Goal: Information Seeking & Learning: Find specific fact

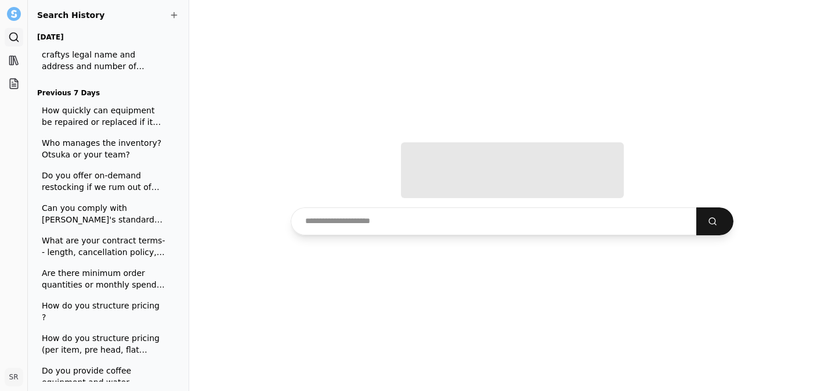
click at [424, 223] on input "text" at bounding box center [494, 221] width 406 height 28
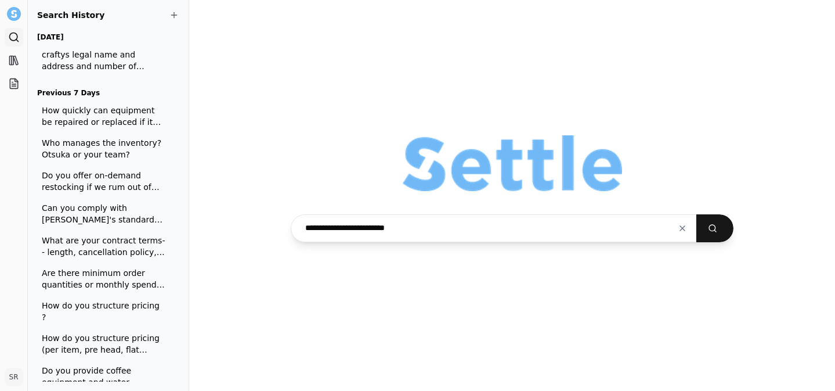
click at [696, 214] on button "submit" at bounding box center [714, 228] width 37 height 28
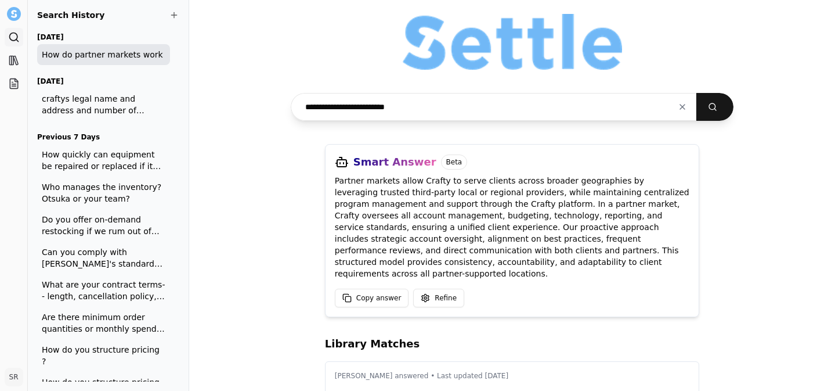
click at [389, 110] on input "**********" at bounding box center [494, 107] width 406 height 28
click at [696, 93] on button "submit" at bounding box center [714, 107] width 37 height 28
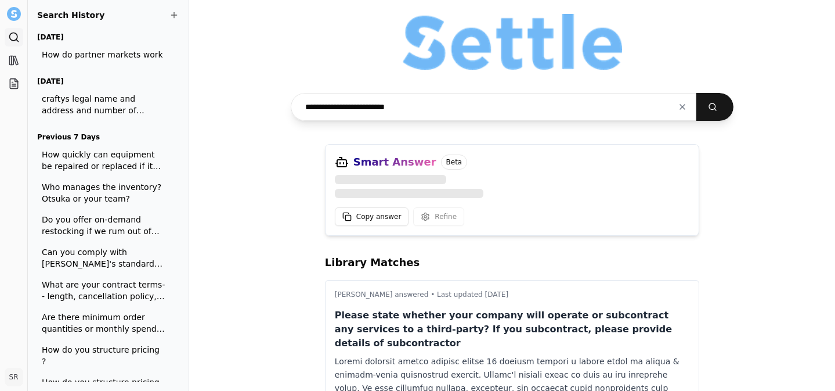
type input "**********"
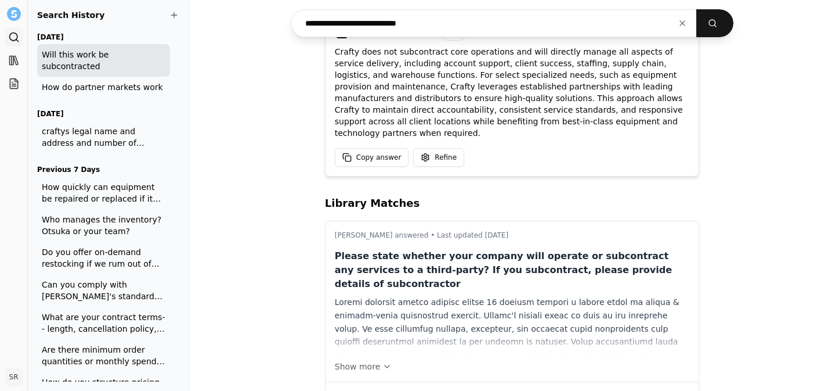
scroll to position [164, 0]
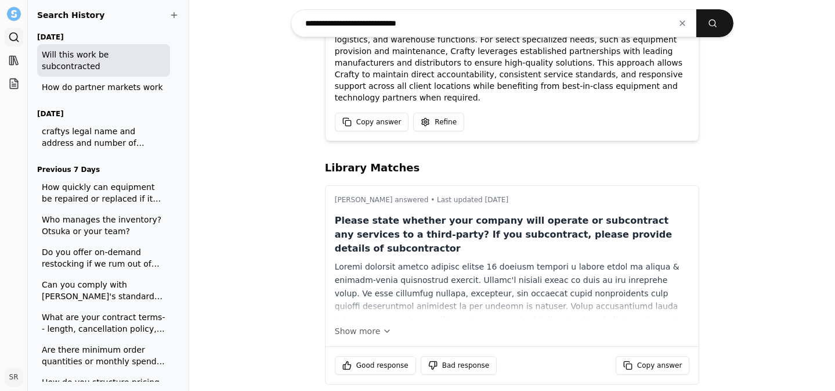
click at [379, 326] on div "[PERSON_NAME] answered • Last updated [DATE] Please state whether your company …" at bounding box center [513, 266] width 374 height 160
click at [379, 325] on button "Show more" at bounding box center [512, 331] width 355 height 12
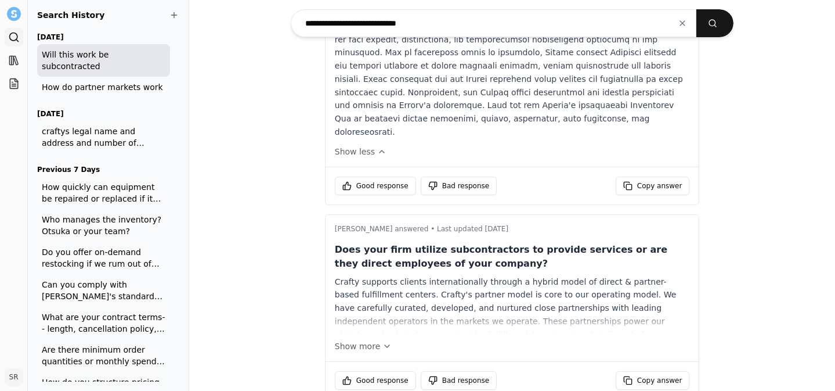
scroll to position [521, 0]
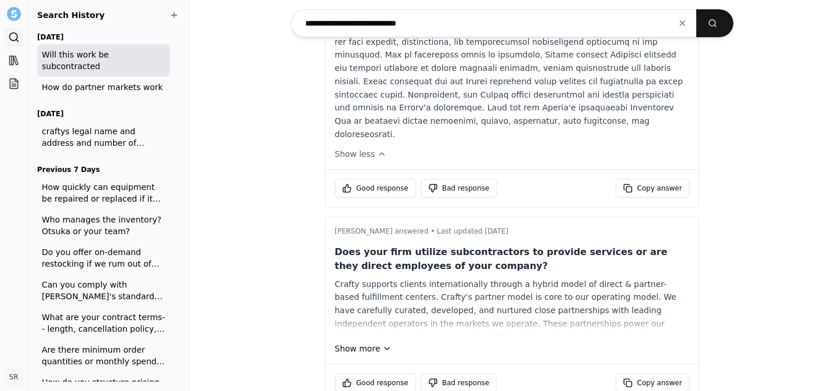
click at [382, 344] on icon at bounding box center [386, 348] width 9 height 9
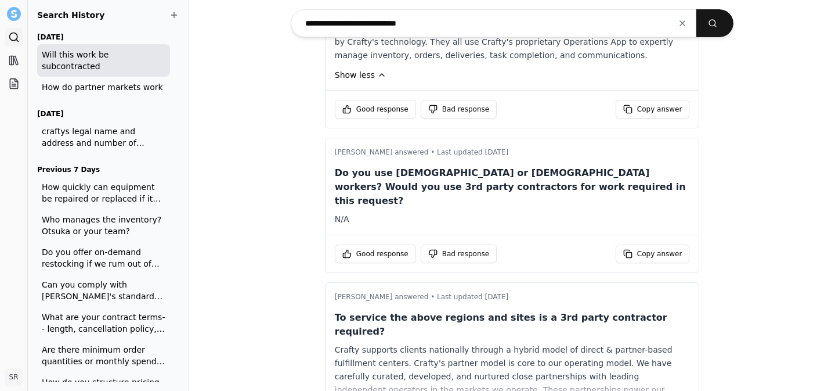
scroll to position [897, 0]
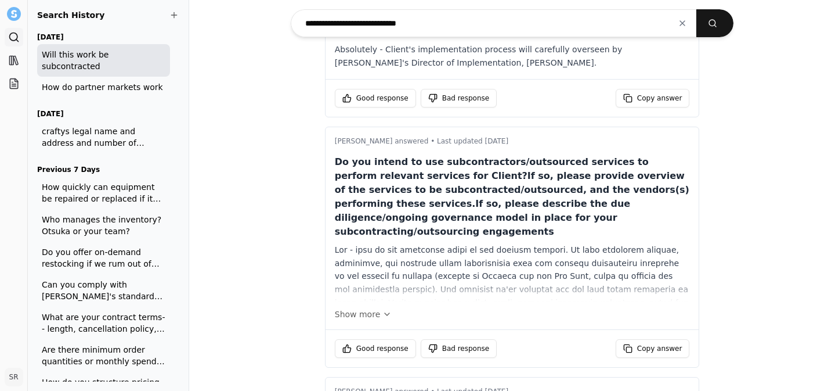
scroll to position [1652, 0]
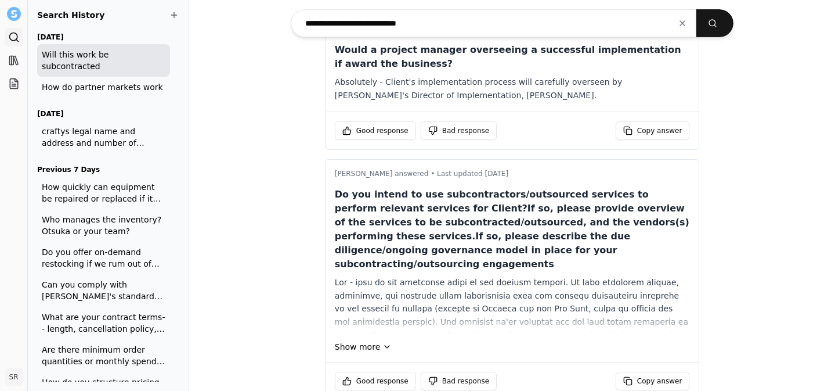
click at [374, 341] on button "Show more" at bounding box center [512, 347] width 355 height 12
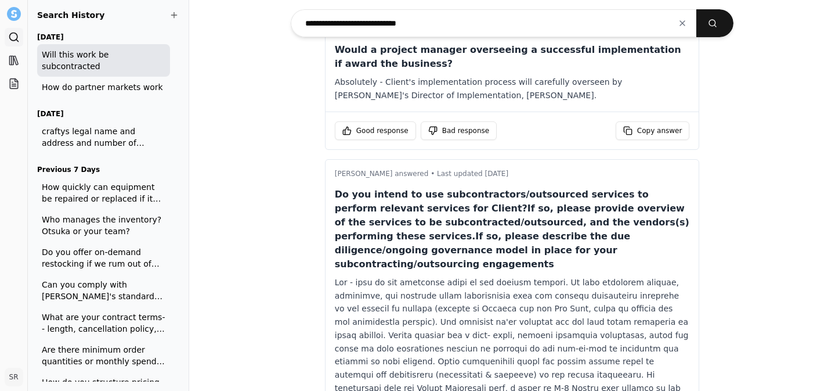
click at [368, 276] on div at bounding box center [512, 368] width 355 height 185
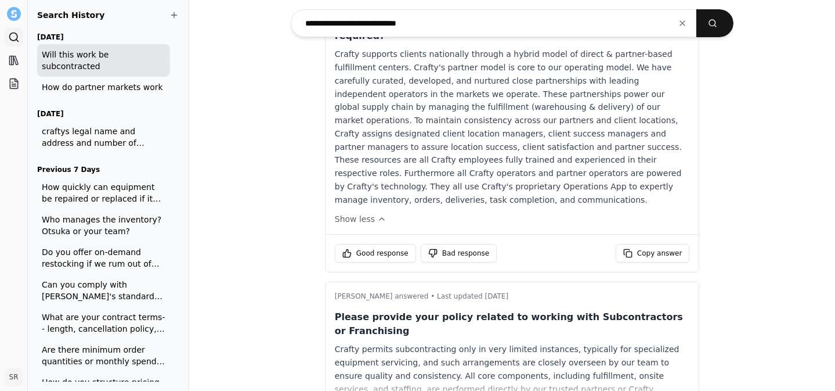
scroll to position [1186, 0]
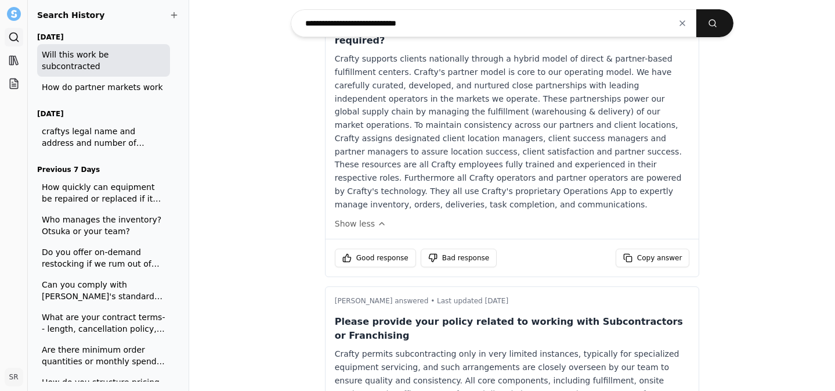
click at [358, 347] on div "Crafty permits subcontracting only in very limited instances, typically for spe…" at bounding box center [512, 376] width 355 height 58
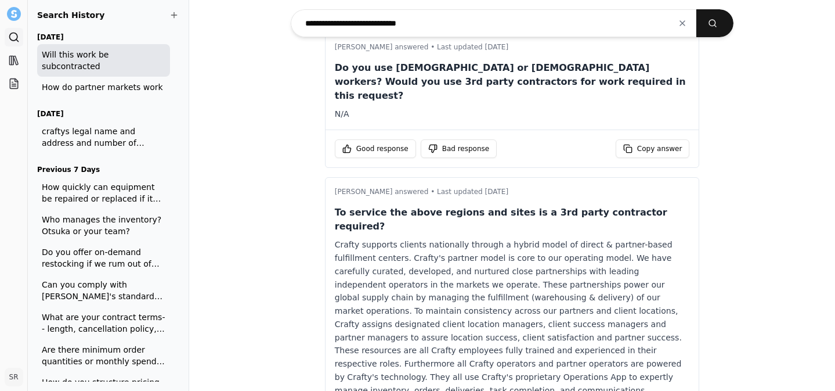
scroll to position [999, 0]
click at [381, 238] on div "Crafty supports clients nationally through a hybrid model of direct & partner-b…" at bounding box center [512, 317] width 355 height 158
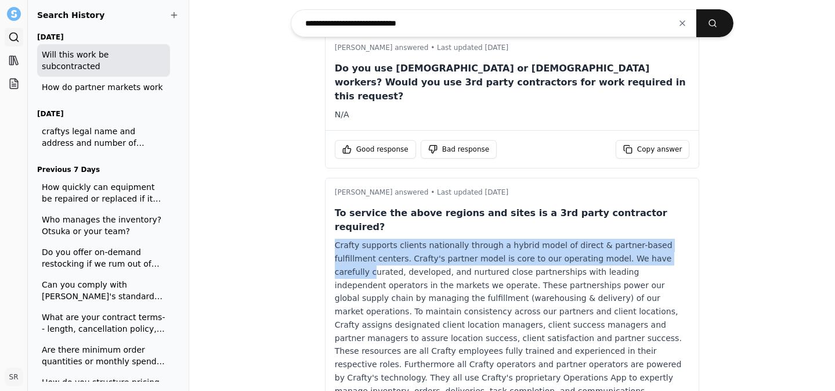
drag, startPoint x: 336, startPoint y: 164, endPoint x: 646, endPoint y: 182, distance: 310.4
click at [646, 182] on div "[PERSON_NAME] answered • Last updated [DATE] To service the above regions and s…" at bounding box center [513, 301] width 374 height 247
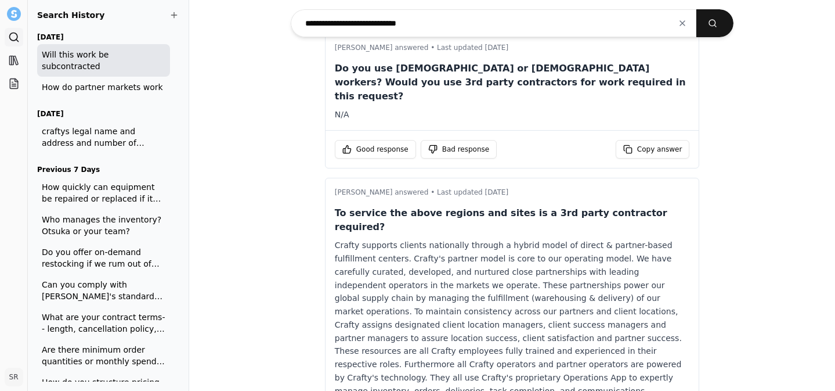
click at [374, 238] on div "Crafty supports clients nationally through a hybrid model of direct & partner-b…" at bounding box center [512, 317] width 355 height 158
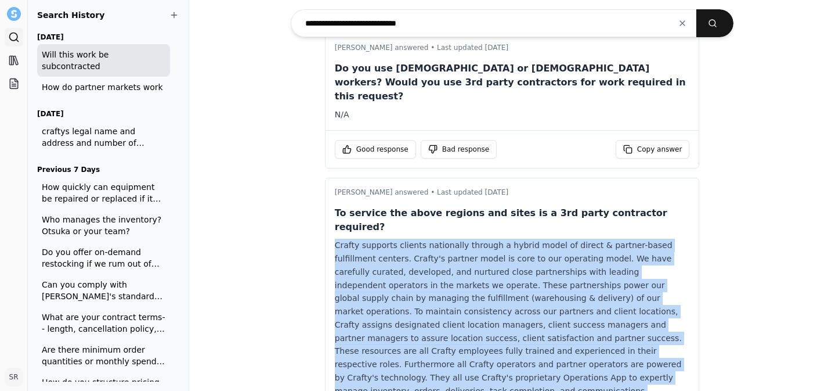
drag, startPoint x: 337, startPoint y: 165, endPoint x: 610, endPoint y: 305, distance: 306.8
click at [610, 305] on div "To service the above regions and sites is a 3rd party contractor required? Show…" at bounding box center [512, 310] width 355 height 209
copy div "Crafty supports clients nationally through a hybrid model of direct & partner-b…"
